Goal: Task Accomplishment & Management: Manage account settings

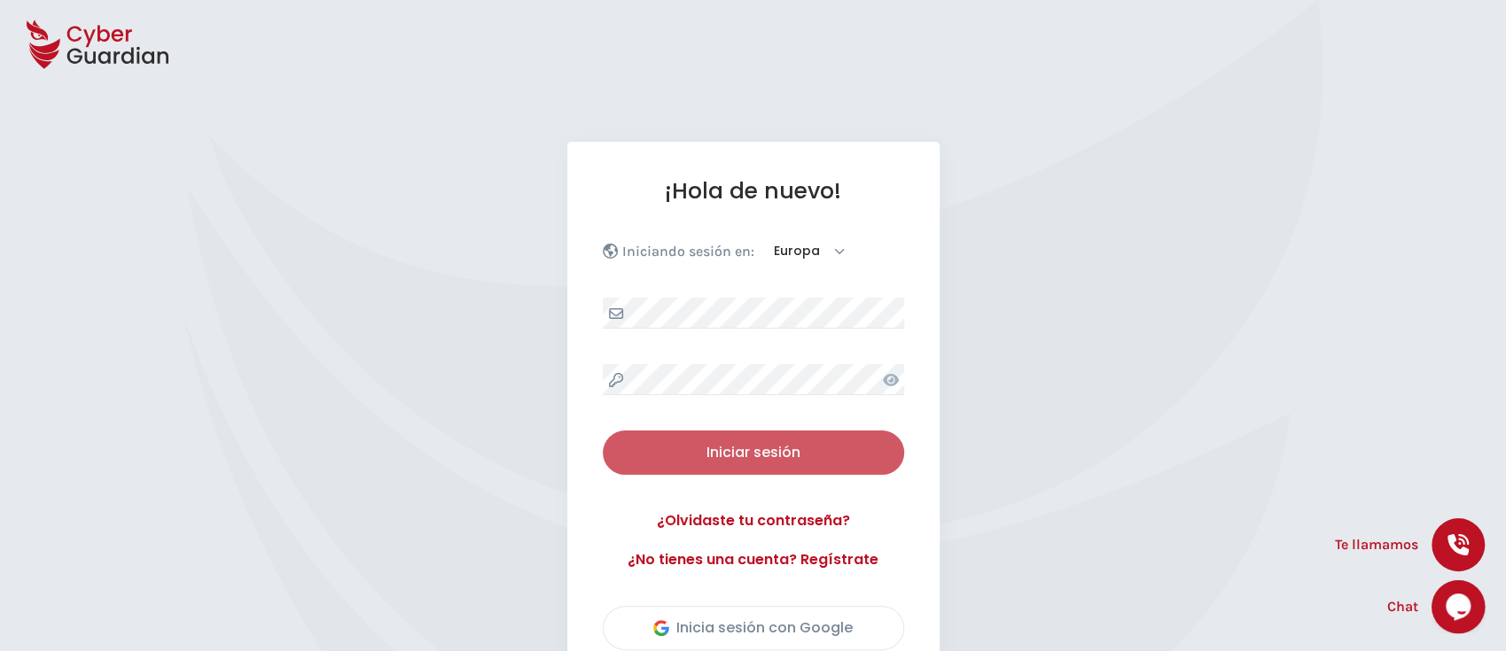
click at [772, 452] on div "Iniciar sesión" at bounding box center [753, 452] width 275 height 21
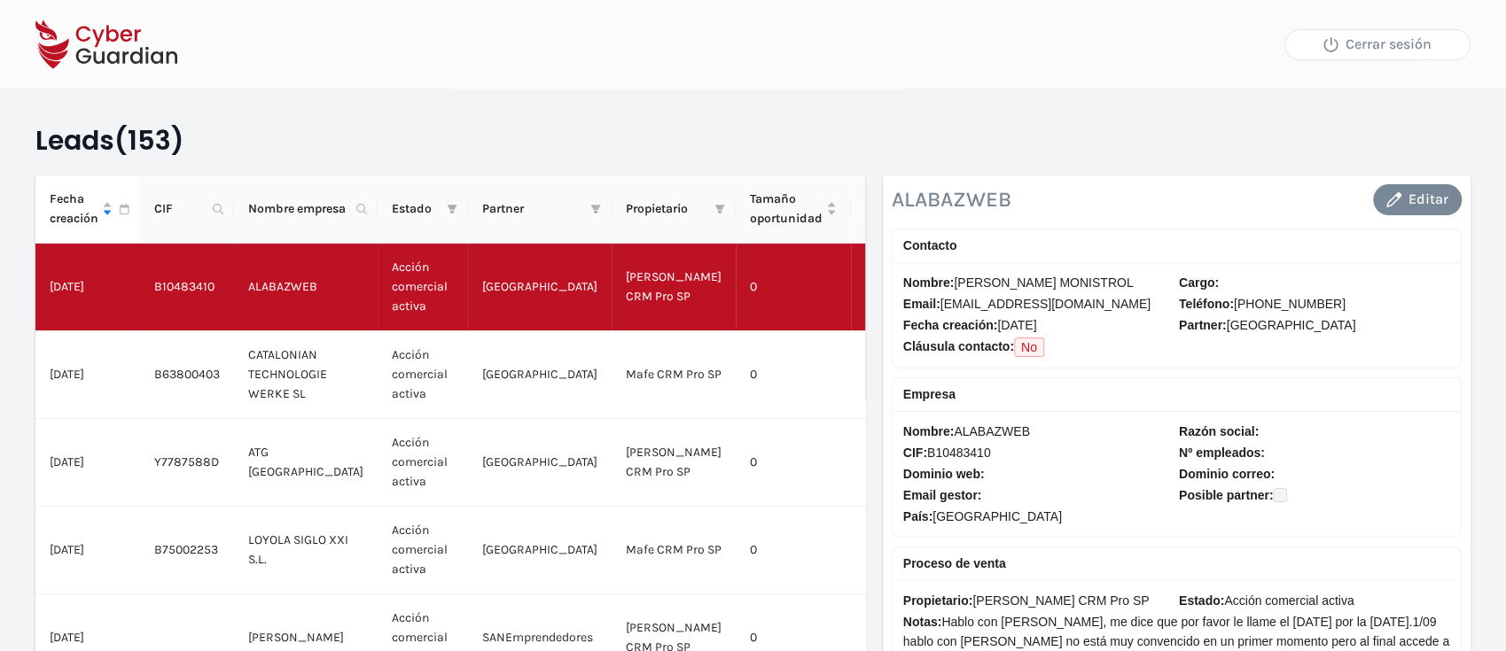
click at [1404, 44] on div "Cerrar sesión" at bounding box center [1377, 44] width 158 height 21
